Goal: Find specific page/section: Find specific page/section

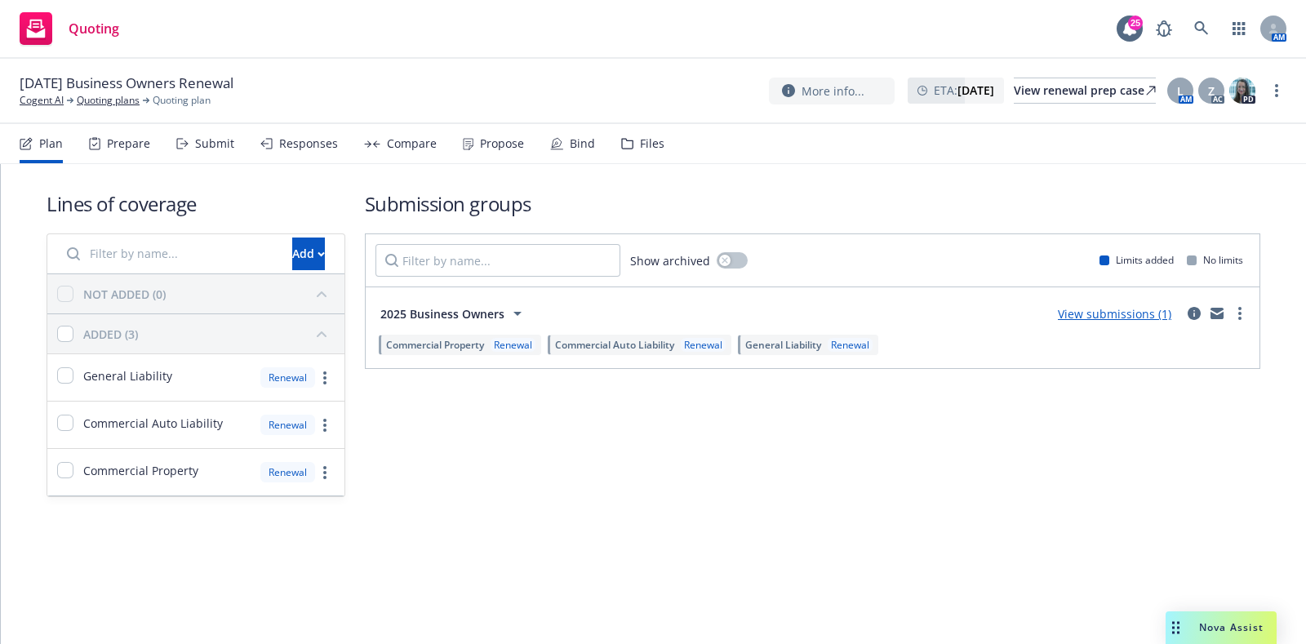
click at [632, 157] on div "Files" at bounding box center [642, 143] width 43 height 39
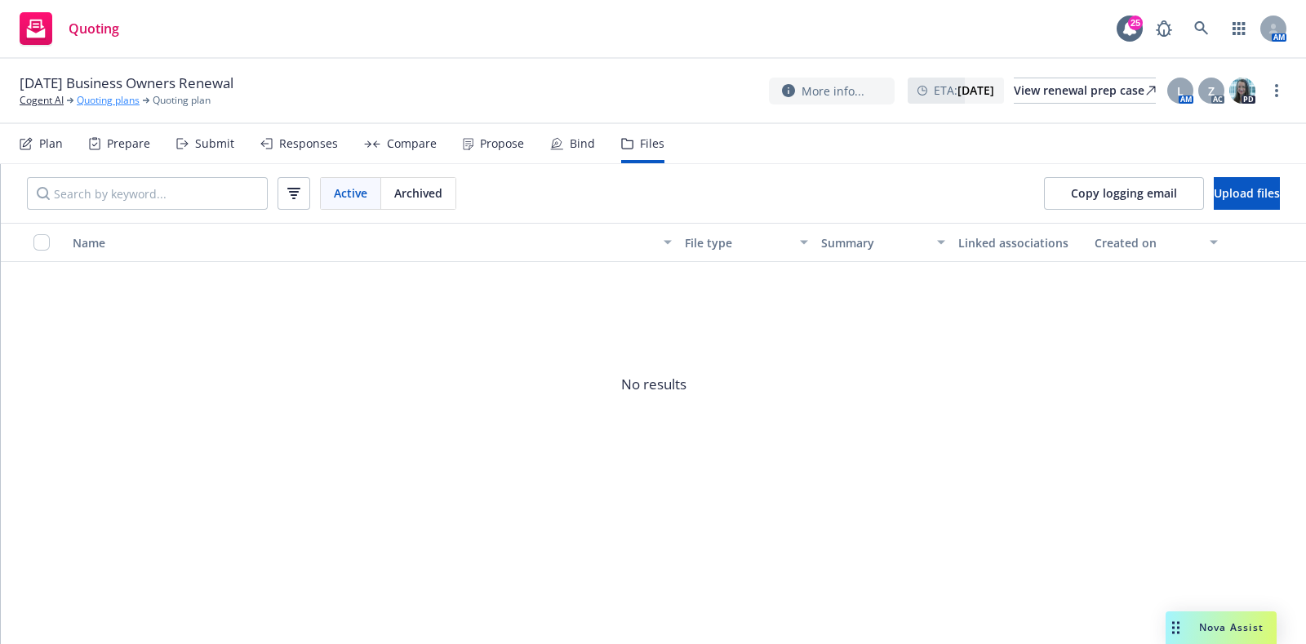
click at [121, 98] on link "Quoting plans" at bounding box center [108, 100] width 63 height 15
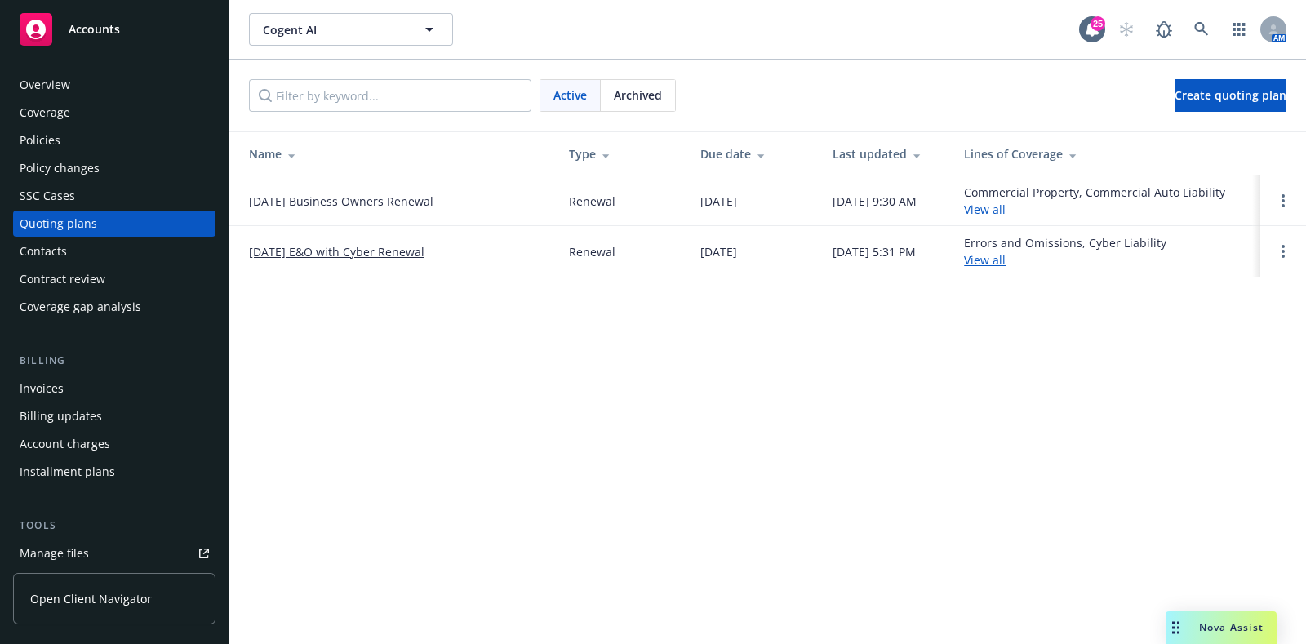
click at [348, 246] on link "10/25/25 E&O with Cyber Renewal" at bounding box center [336, 251] width 175 height 17
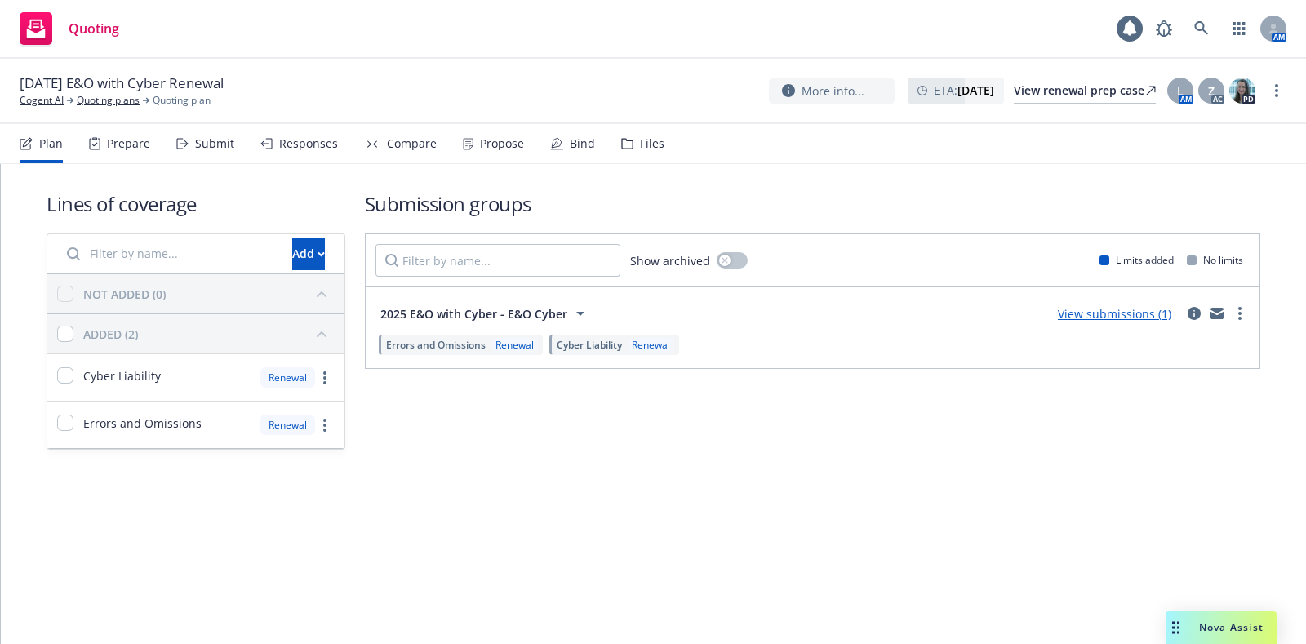
click at [653, 140] on div "Files" at bounding box center [652, 143] width 24 height 13
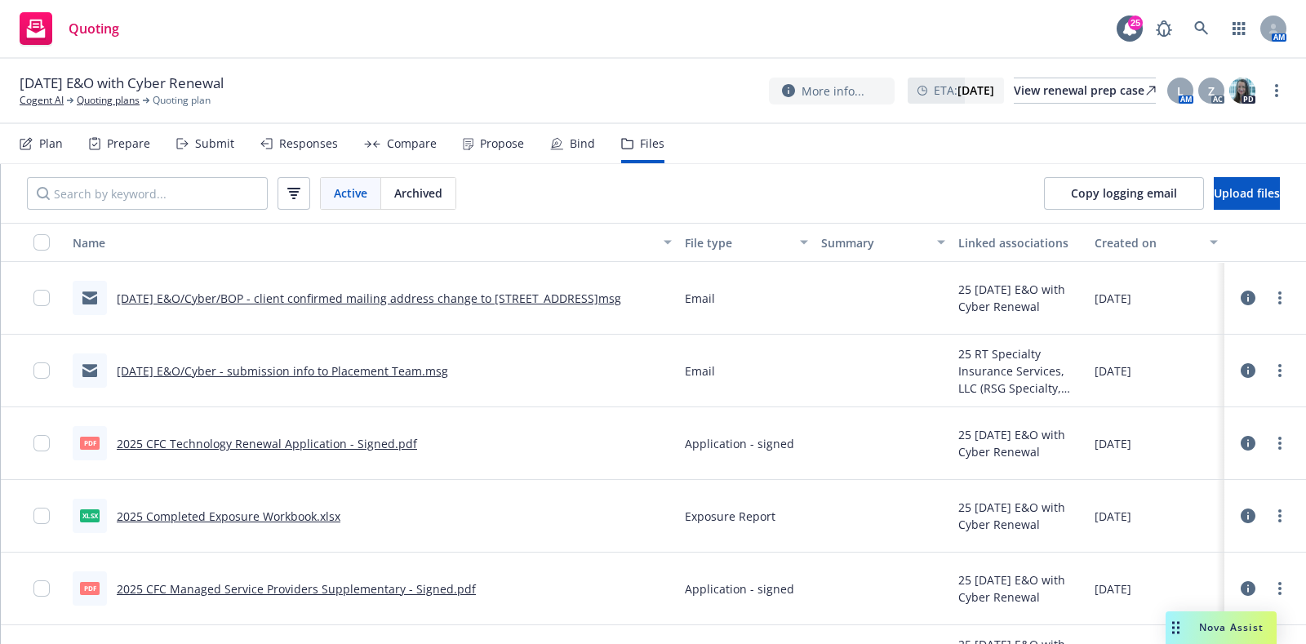
click at [1240, 512] on icon at bounding box center [1247, 515] width 15 height 15
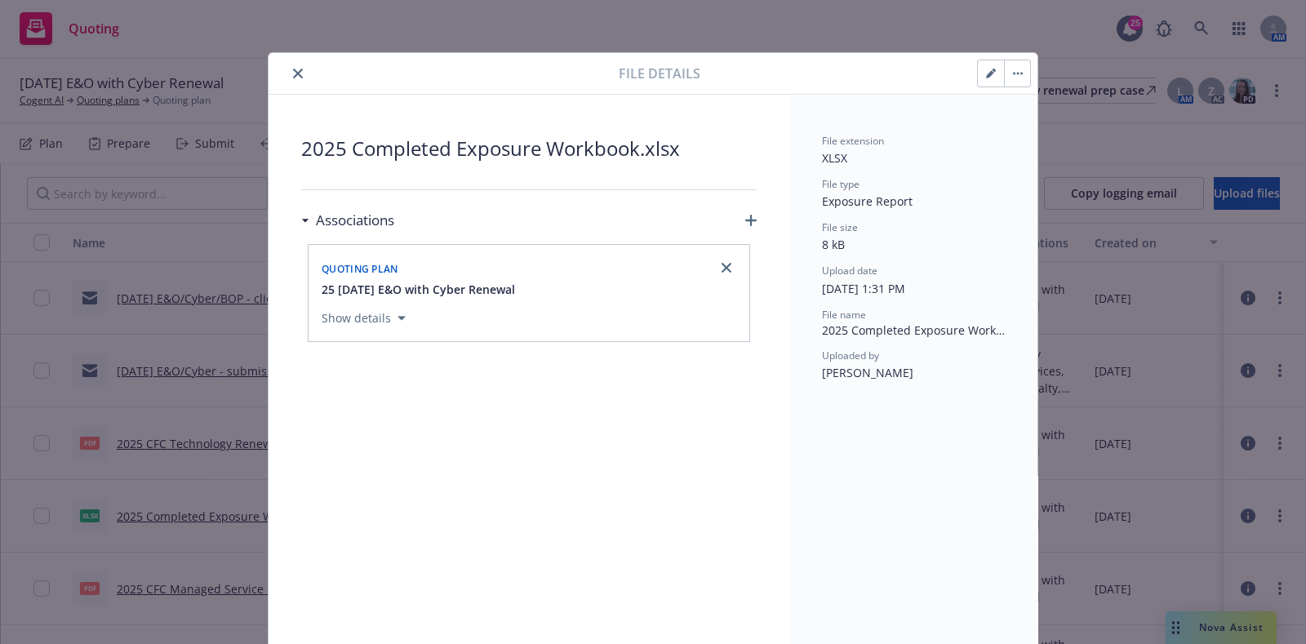
scroll to position [14, 0]
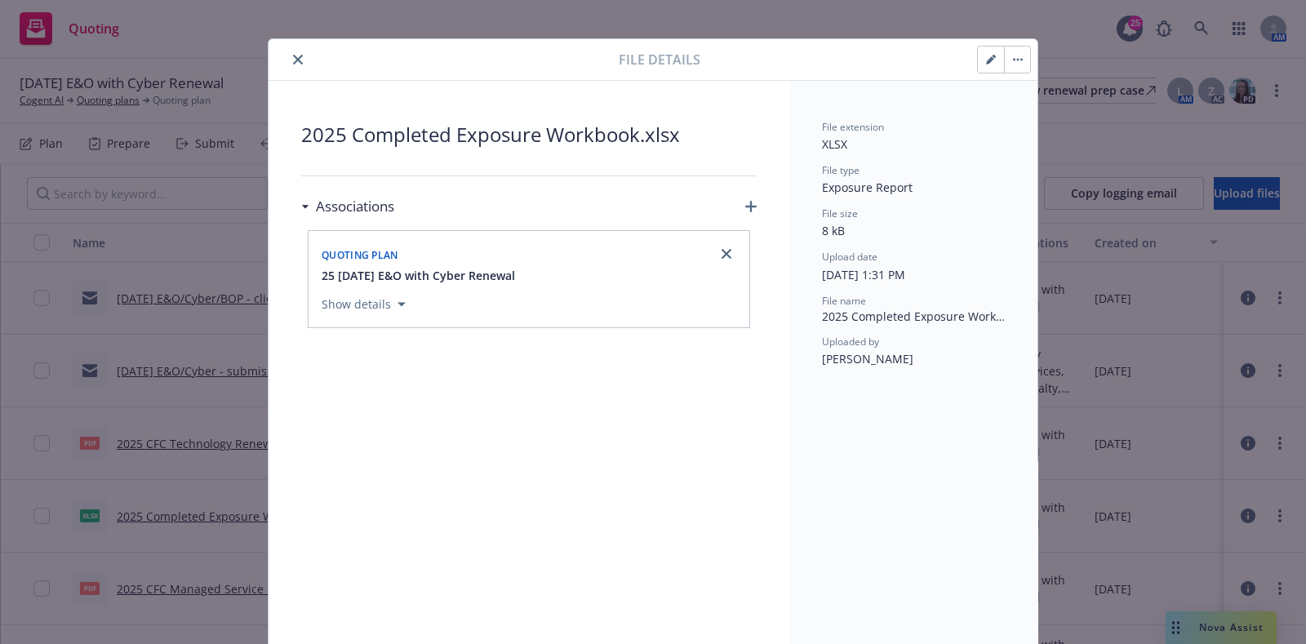
click at [1069, 363] on div "File details 2025 Completed Exposure Workbook.xlsx Associations Quoting plan 25…" at bounding box center [653, 322] width 1306 height 644
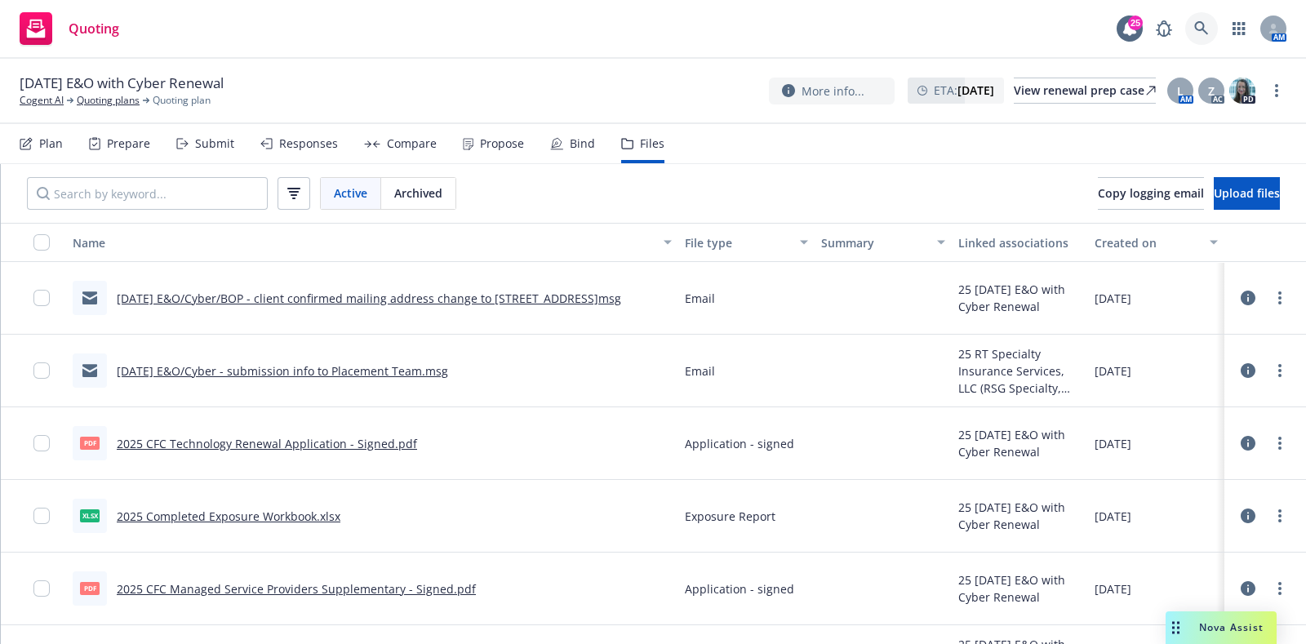
click at [1205, 34] on icon at bounding box center [1201, 28] width 15 height 15
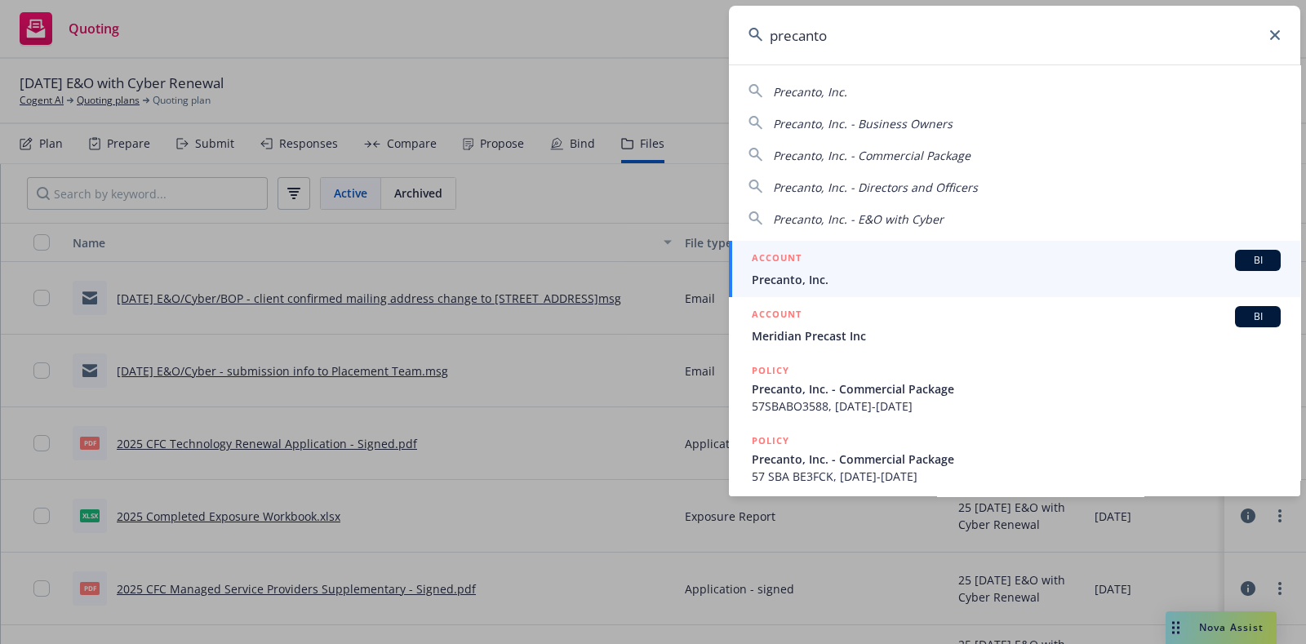
type input "precanto"
click at [809, 280] on span "Precanto, Inc." at bounding box center [1016, 279] width 529 height 17
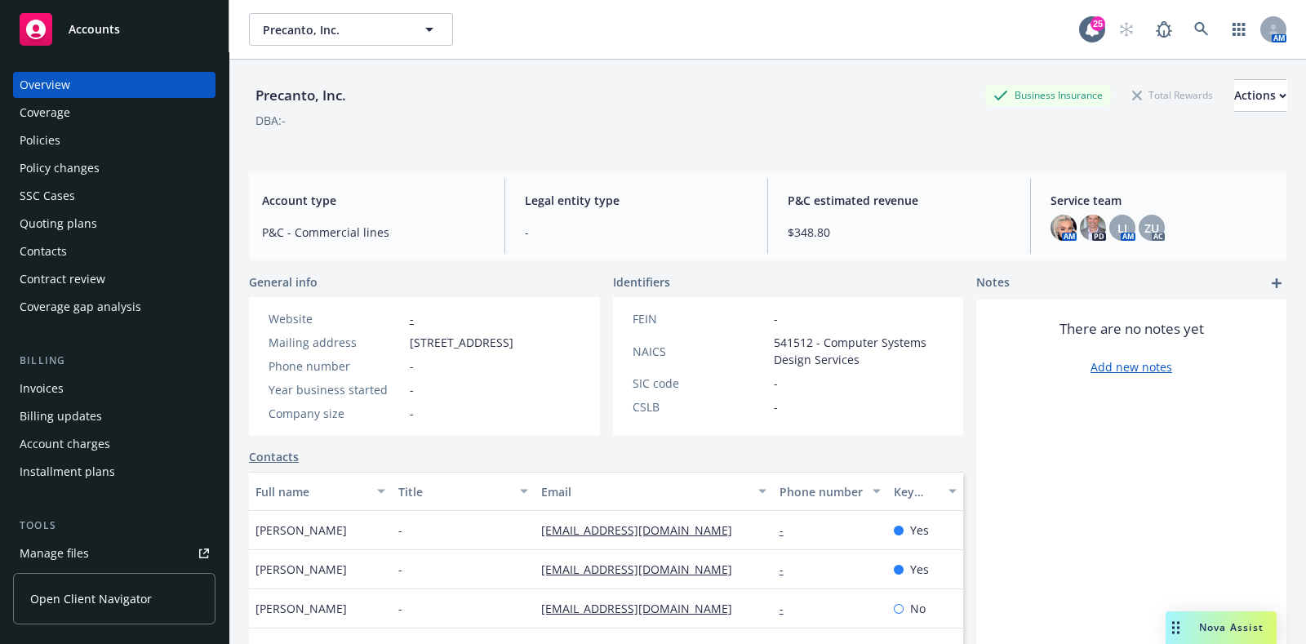
click at [72, 169] on div "Policy changes" at bounding box center [60, 168] width 80 height 26
